Goal: Navigation & Orientation: Find specific page/section

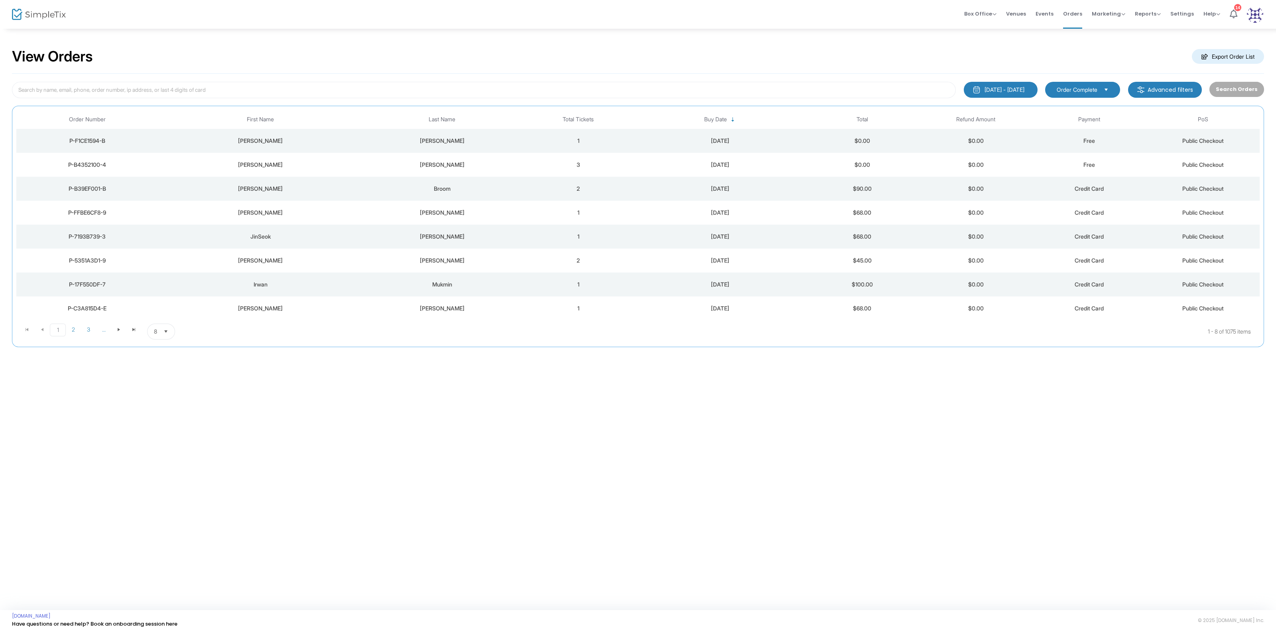
click at [63, 17] on img at bounding box center [39, 15] width 54 height 12
